Goal: Communication & Community: Ask a question

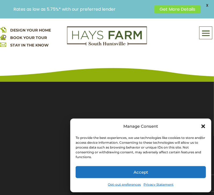
click at [202, 123] on div "Manage Consent" at bounding box center [140, 126] width 130 height 7
click at [202, 126] on icon "Close dialog" at bounding box center [203, 127] width 4 height 4
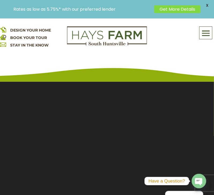
click at [203, 35] on span at bounding box center [205, 33] width 13 height 12
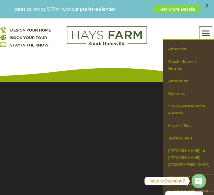
click at [161, 63] on div "DESIGN YOUR HOME BOOK YOUR TOUR STAY IN THE KNOW About Us Quick Move-in Homes A…" at bounding box center [107, 49] width 214 height 63
click at [154, 72] on div "DESIGN YOUR HOME BOOK YOUR TOUR STAY IN THE KNOW About Us Quick Move-in Homes A…" at bounding box center [107, 49] width 214 height 63
click at [185, 32] on div "About Us Quick Move-in Homes Amenities Galleries Shops, Restaurants, & Retail M…" at bounding box center [188, 32] width 51 height 13
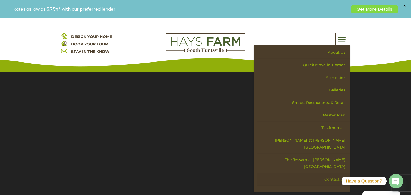
click at [213, 173] on link "Contact Us" at bounding box center [303, 179] width 93 height 13
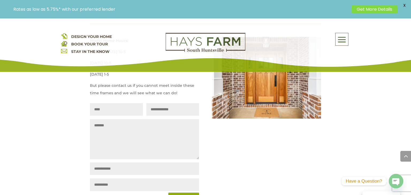
scroll to position [346, 0]
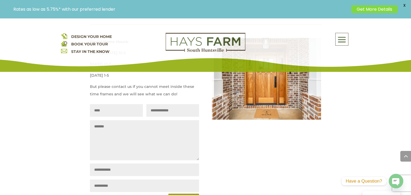
click at [117, 104] on input "Name" at bounding box center [116, 110] width 53 height 13
type input "**********"
click at [145, 121] on textarea "Message" at bounding box center [144, 140] width 109 height 40
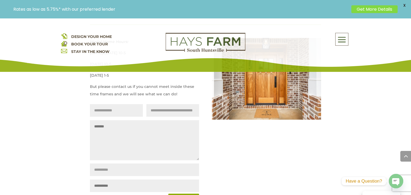
paste textarea "**********"
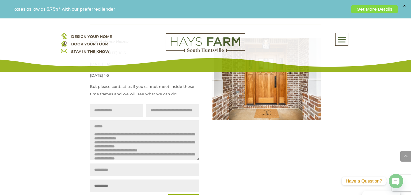
scroll to position [86, 0]
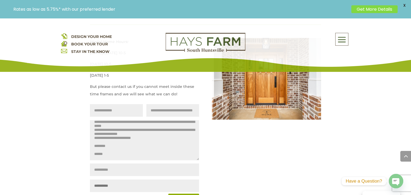
type textarea "**********"
click at [138, 180] on input "The sky is" at bounding box center [144, 186] width 109 height 13
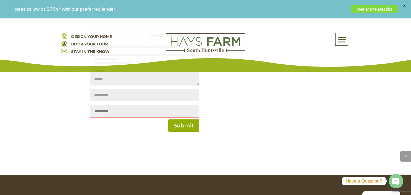
scroll to position [451, 0]
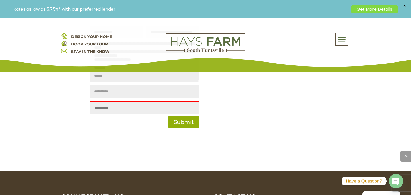
click at [142, 101] on input "The sky is" at bounding box center [144, 107] width 109 height 13
type input "****"
click at [172, 116] on button "Submit" at bounding box center [182, 122] width 35 height 12
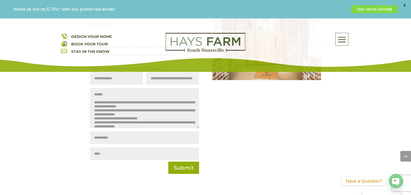
scroll to position [386, 0]
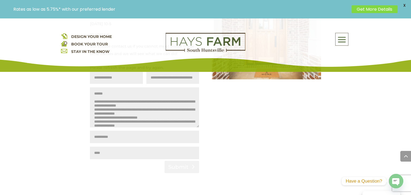
click at [192, 161] on button "Submit" at bounding box center [182, 167] width 35 height 12
